Goal: Information Seeking & Learning: Learn about a topic

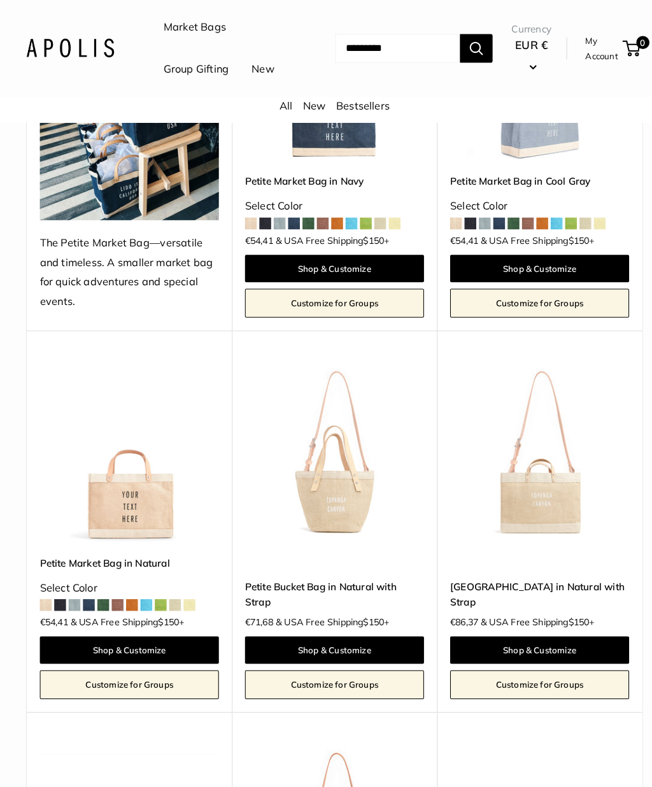
scroll to position [348, 0]
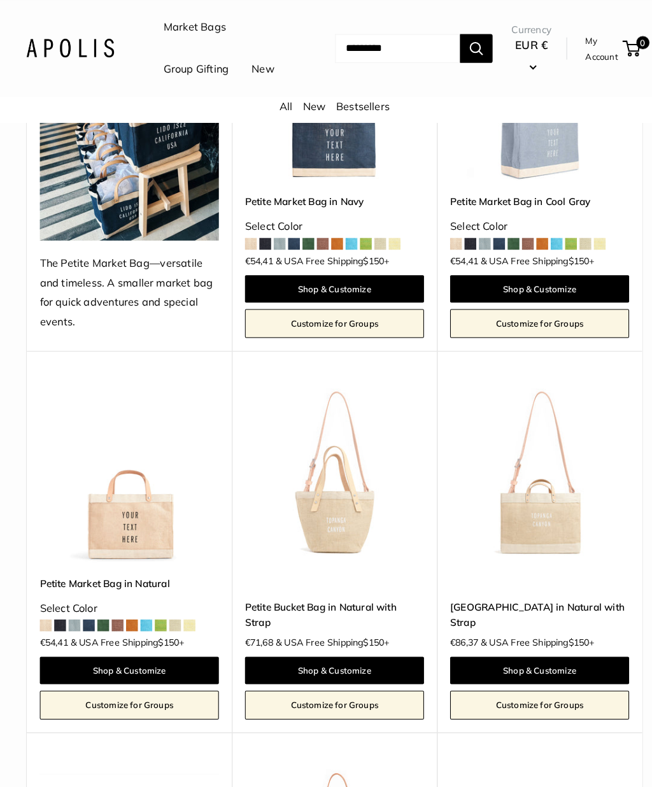
click at [559, 548] on img at bounding box center [526, 461] width 174 height 174
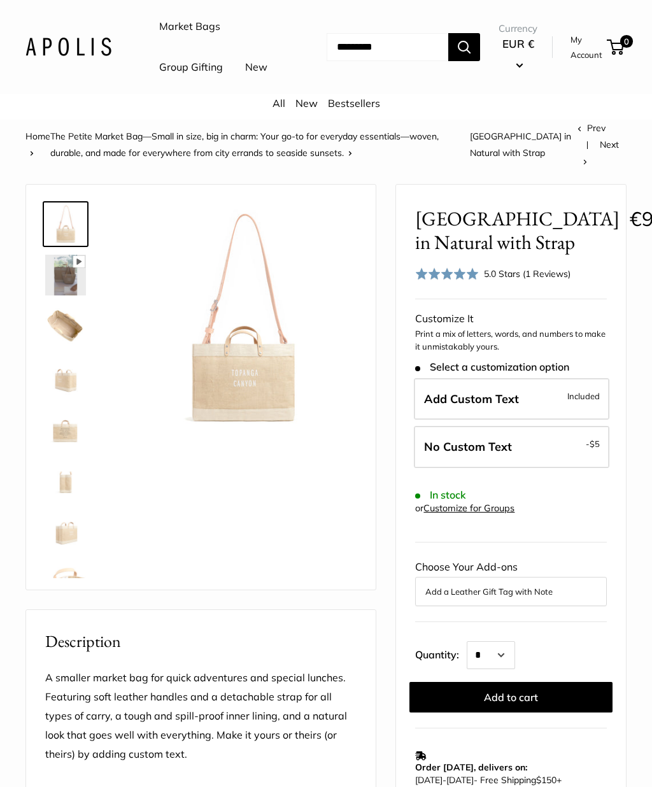
scroll to position [20, 0]
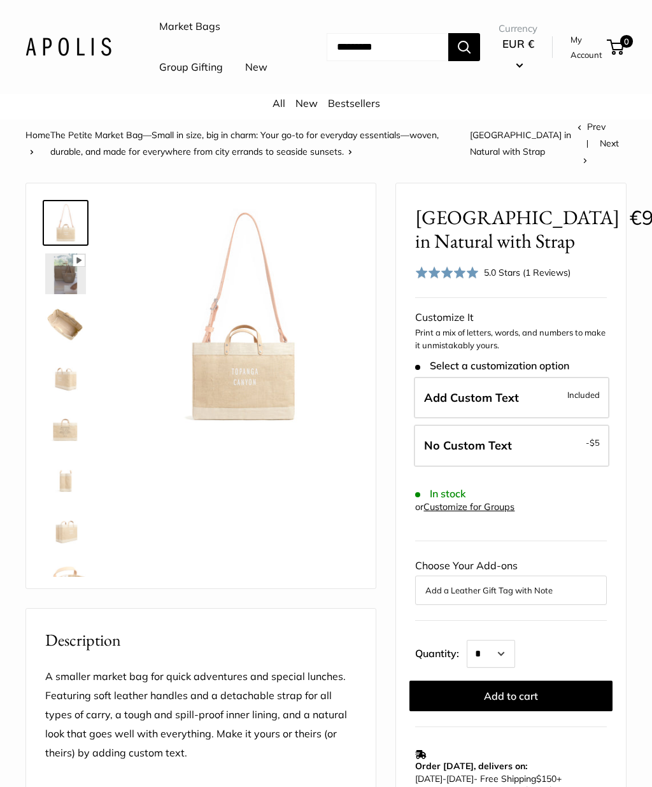
click at [66, 294] on img at bounding box center [65, 273] width 41 height 41
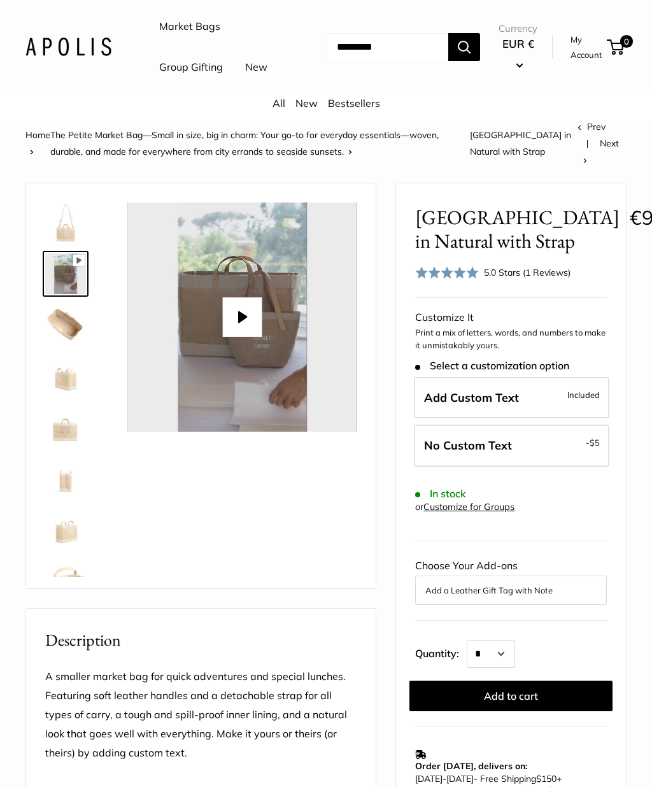
click at [239, 330] on button "Play" at bounding box center [242, 316] width 39 height 39
type input "*"
click at [70, 343] on img at bounding box center [65, 324] width 41 height 41
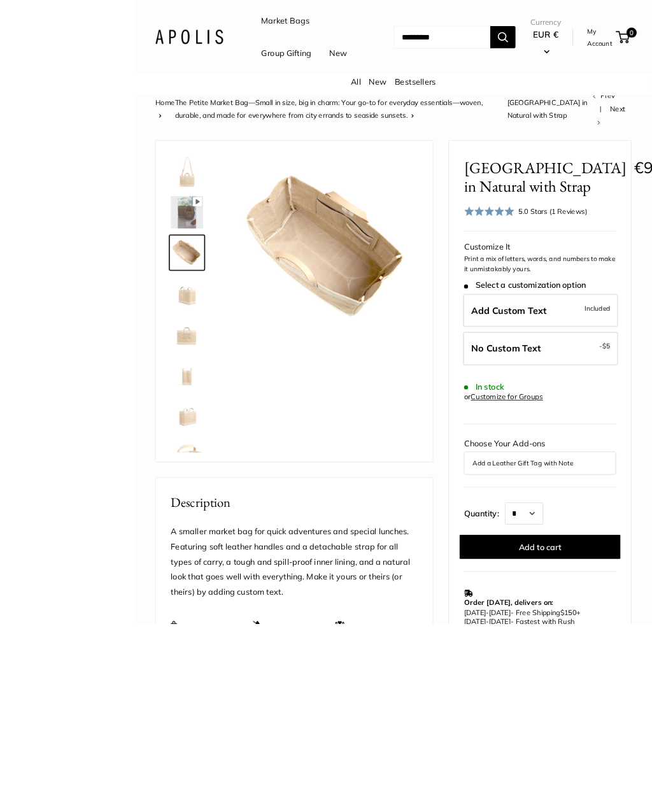
scroll to position [152, 0]
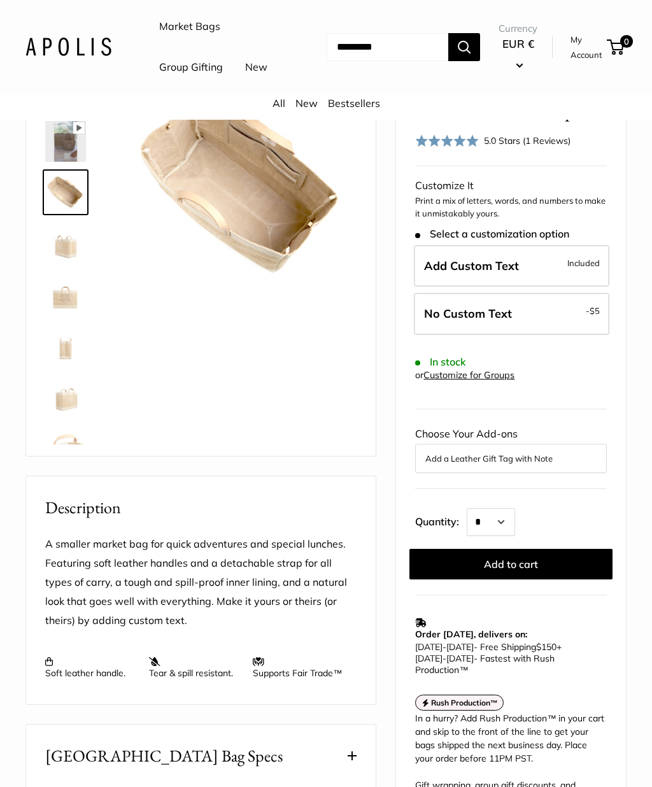
click at [66, 264] on img at bounding box center [65, 243] width 41 height 41
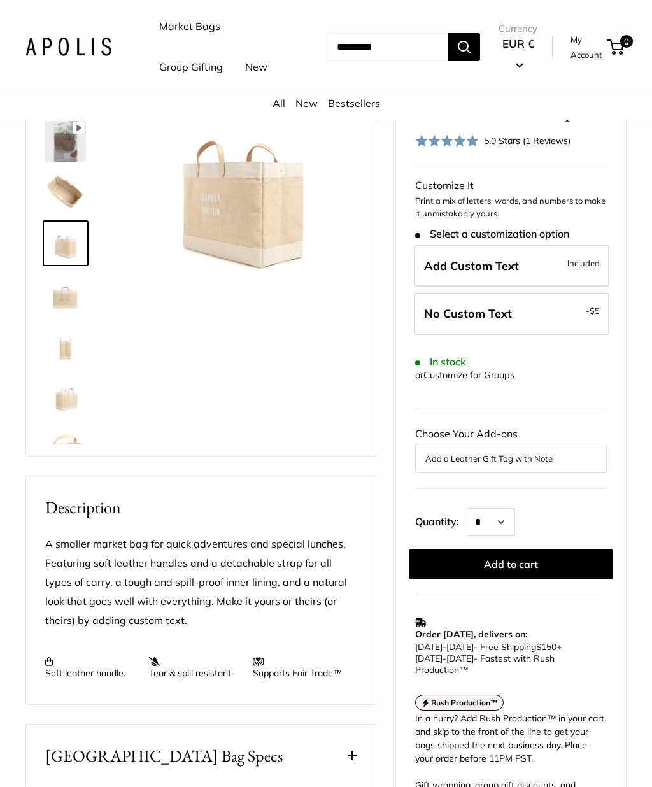
click at [70, 314] on img at bounding box center [65, 294] width 41 height 41
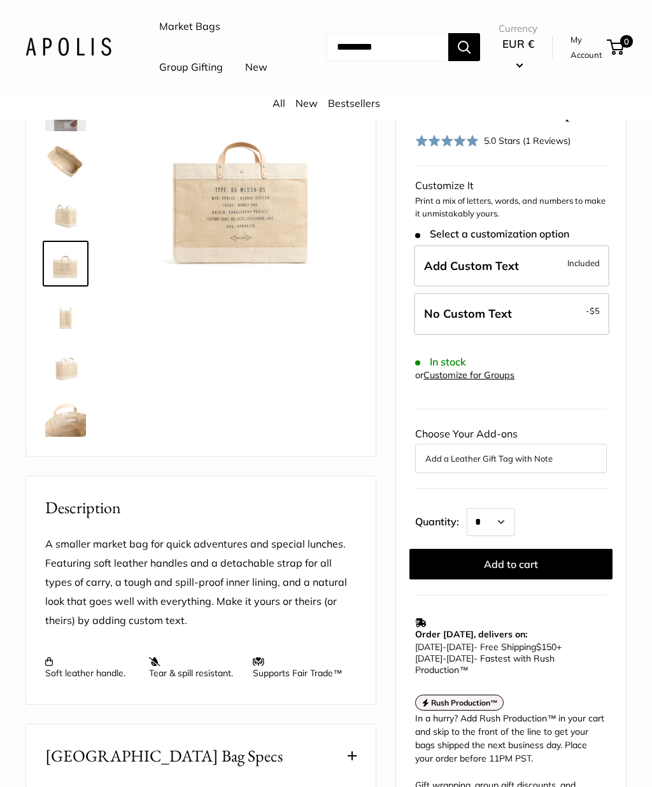
scroll to position [31, 0]
click at [59, 322] on img at bounding box center [65, 314] width 41 height 41
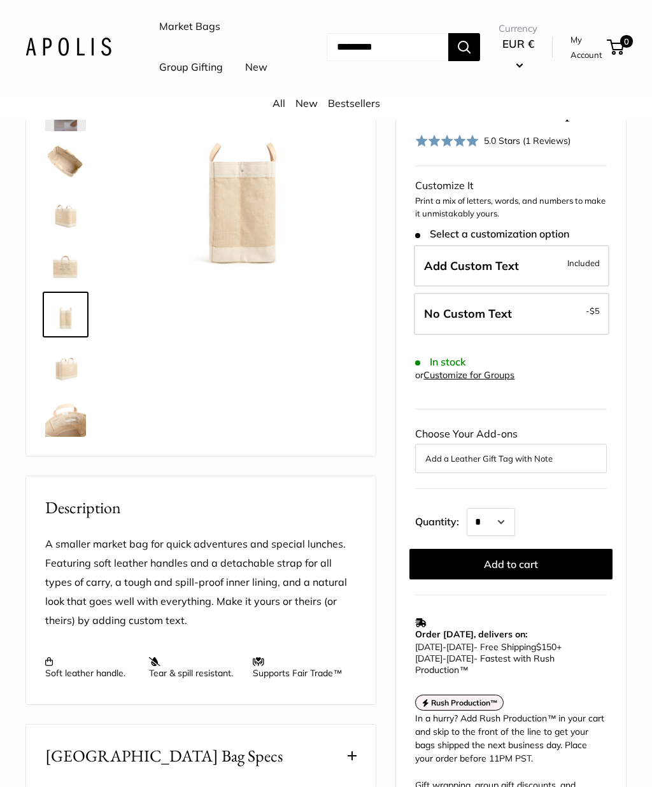
click at [71, 379] on img at bounding box center [65, 365] width 41 height 41
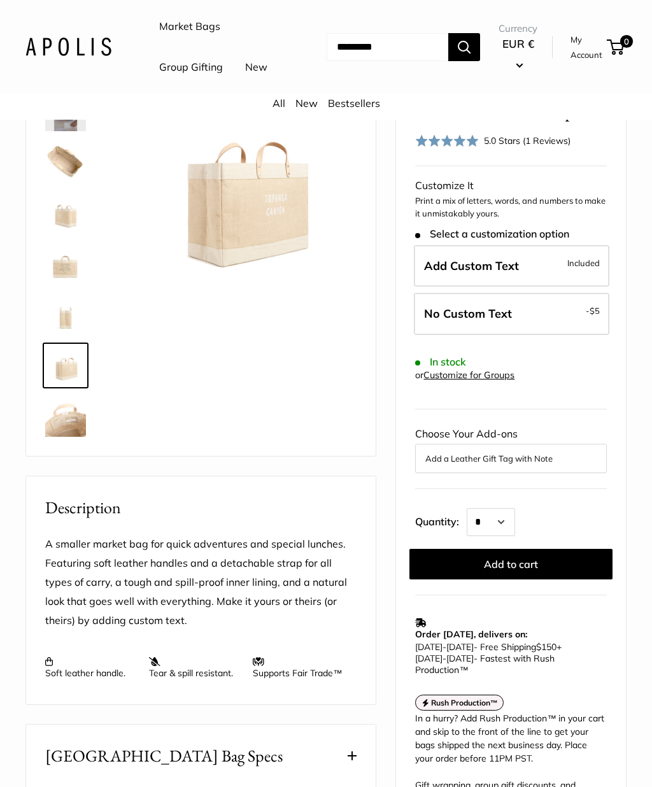
click at [62, 323] on img at bounding box center [65, 314] width 41 height 41
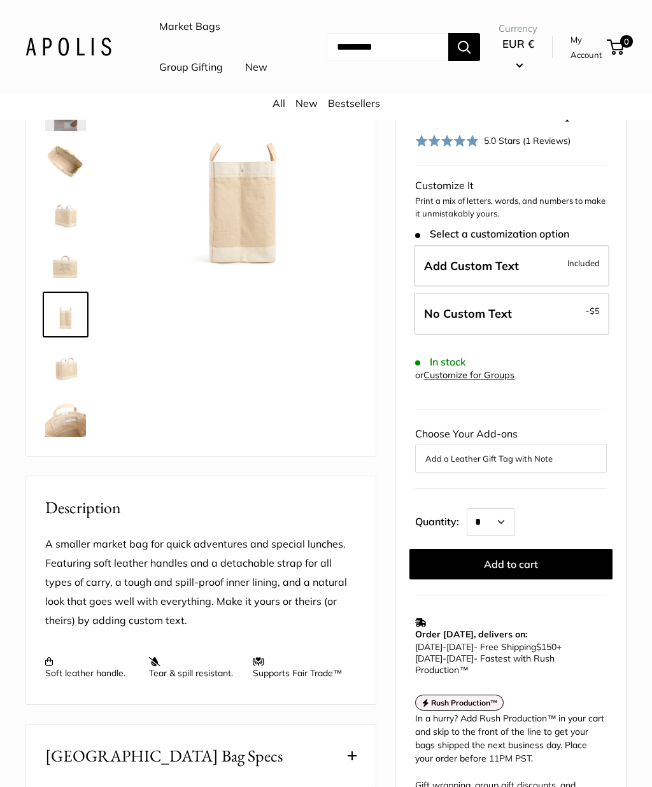
click at [62, 277] on img at bounding box center [65, 263] width 41 height 41
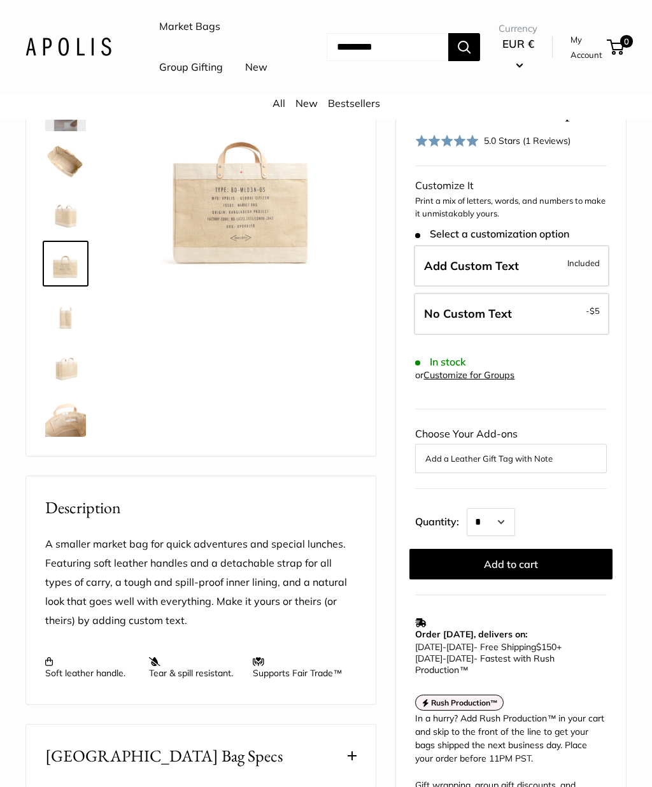
click at [71, 335] on img at bounding box center [65, 314] width 41 height 41
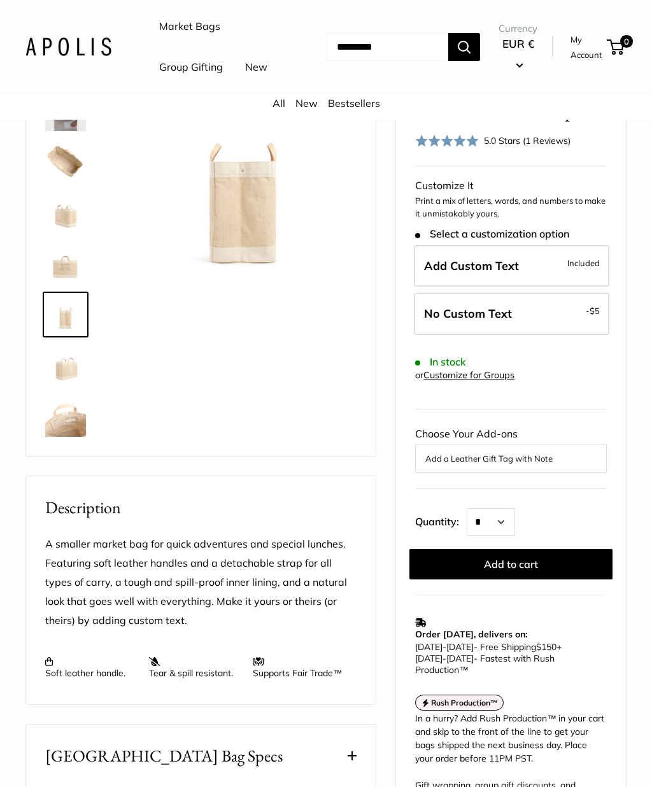
click at [69, 377] on img at bounding box center [65, 365] width 41 height 41
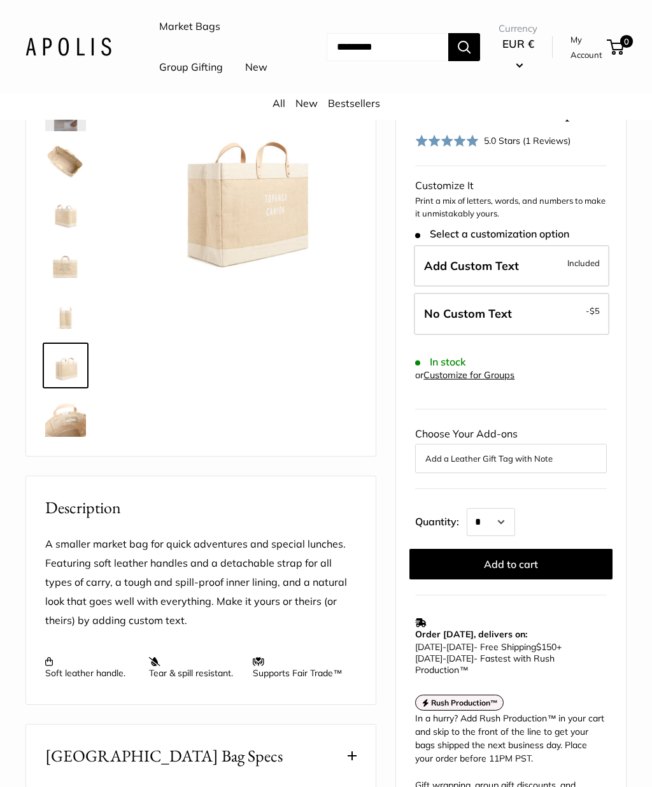
click at [62, 437] on img at bounding box center [65, 416] width 41 height 41
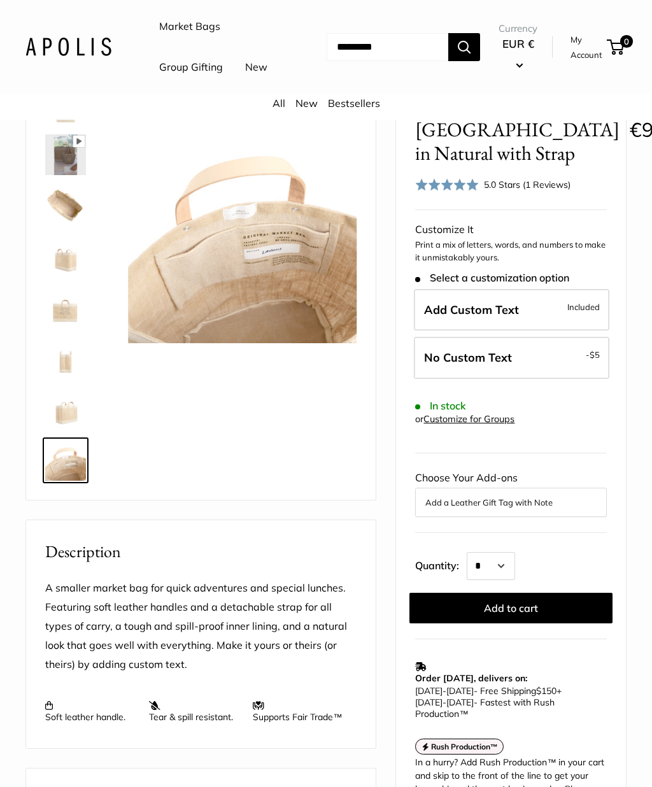
click at [300, 262] on img at bounding box center [242, 228] width 229 height 229
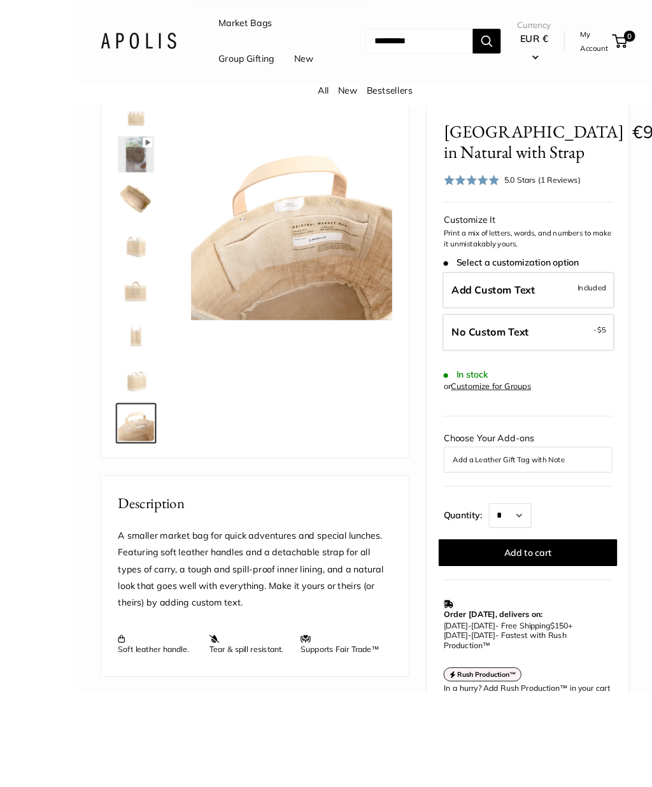
scroll to position [128, 0]
